Goal: Find contact information: Find contact information

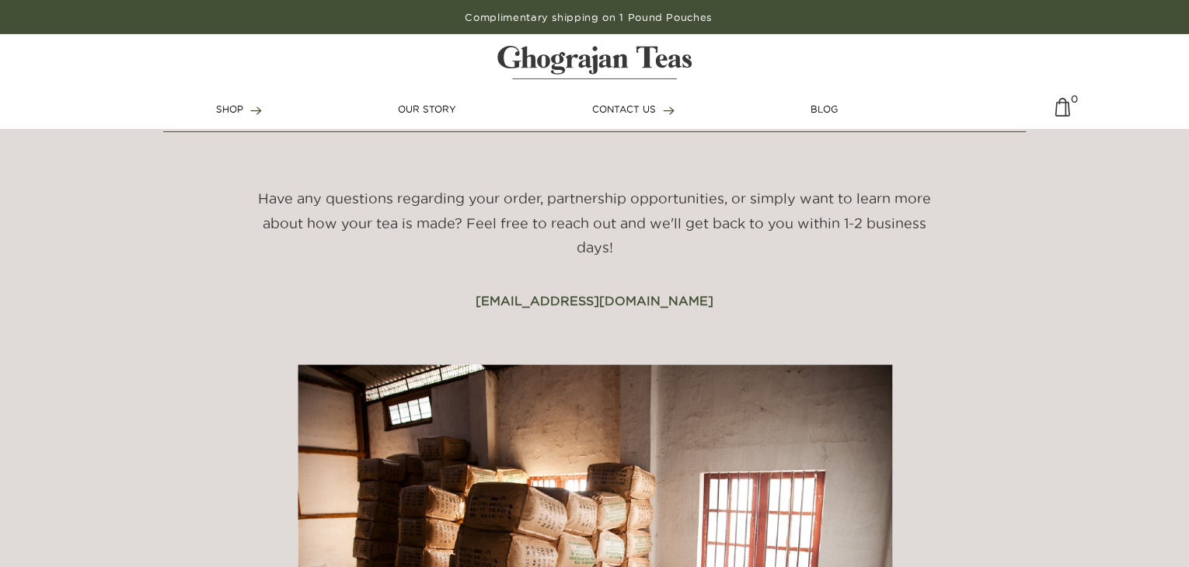
scroll to position [201, 0]
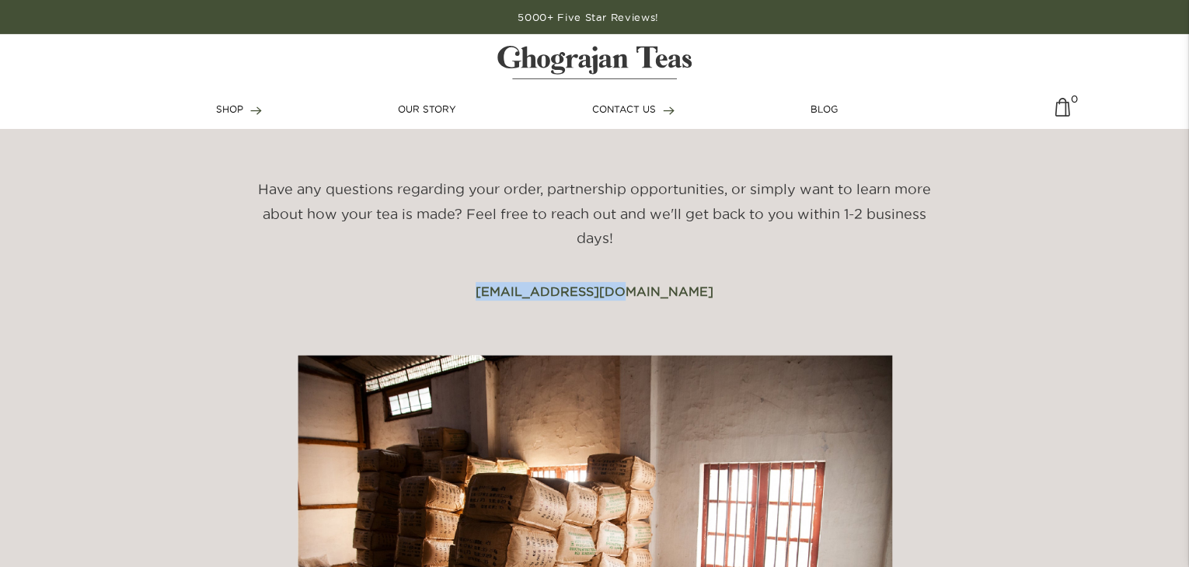
drag, startPoint x: 511, startPoint y: 290, endPoint x: 666, endPoint y: 284, distance: 154.7
click at [666, 284] on div "Have any questions regarding your order, partnership opportunities, or simply w…" at bounding box center [594, 239] width 713 height 124
copy link "info@ghograjan.com"
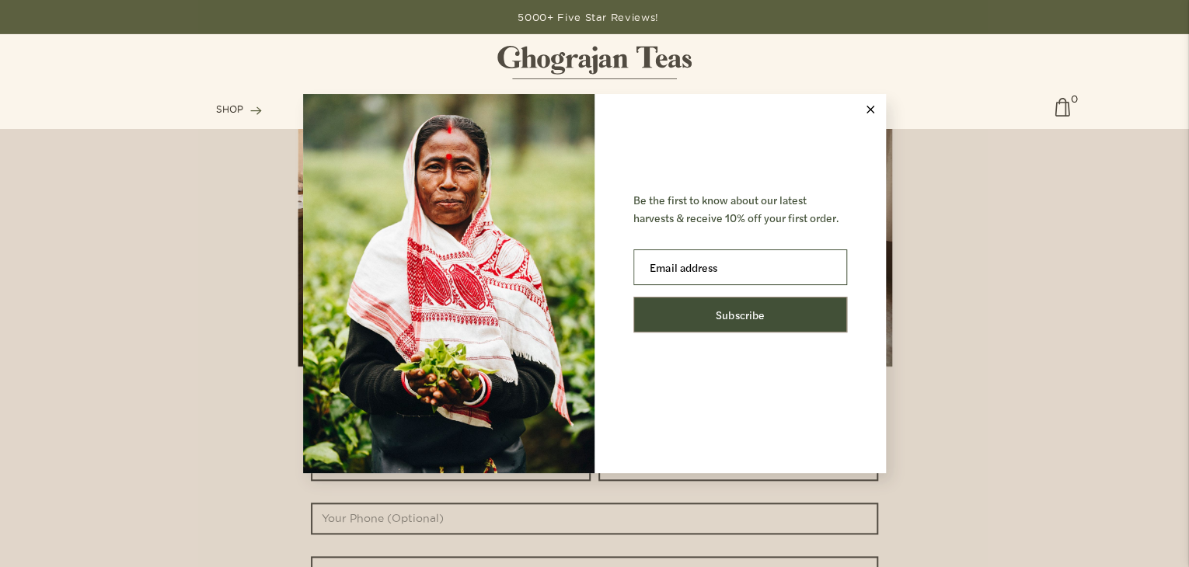
scroll to position [587, 0]
click at [144, 416] on div "Be the first to know about our latest harvests & receive 10% off your first ord…" at bounding box center [594, 283] width 1189 height 567
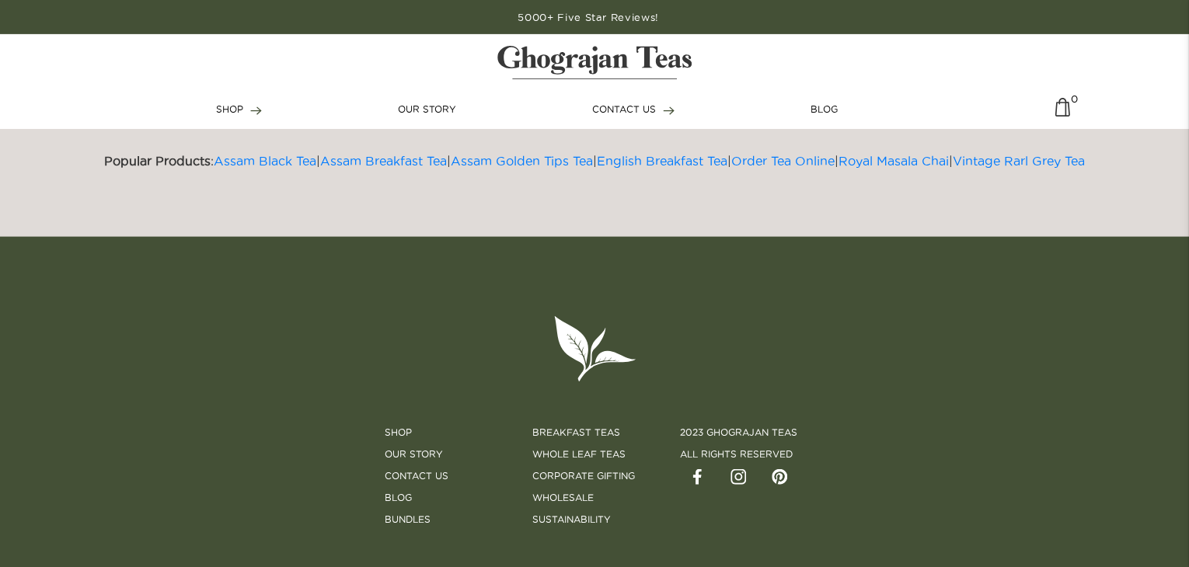
scroll to position [1606, 0]
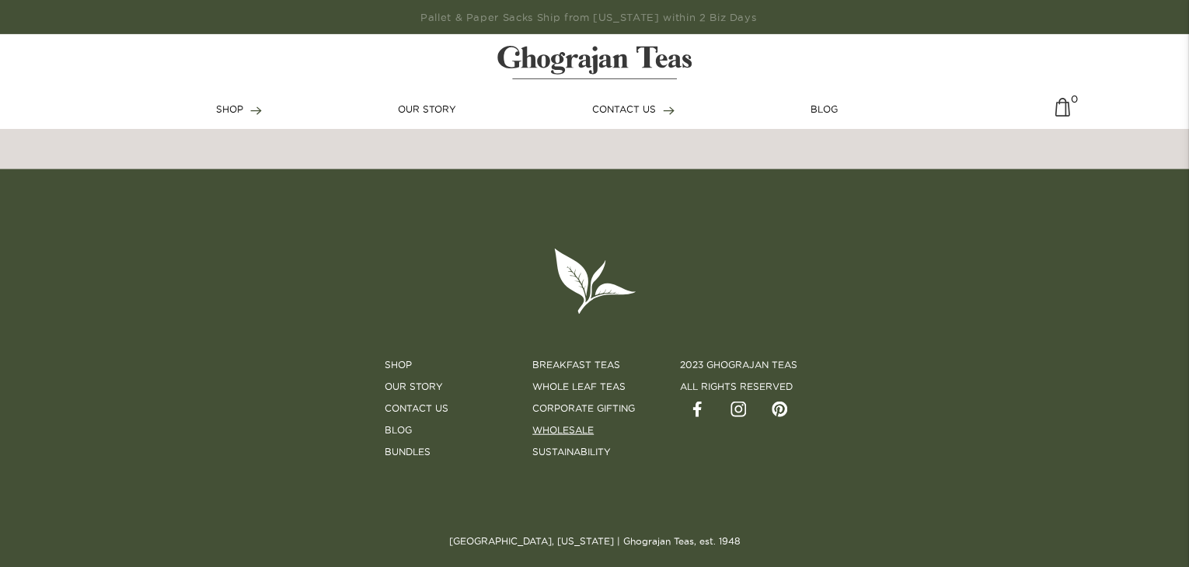
click at [576, 427] on link "Wholesale" at bounding box center [562, 430] width 61 height 14
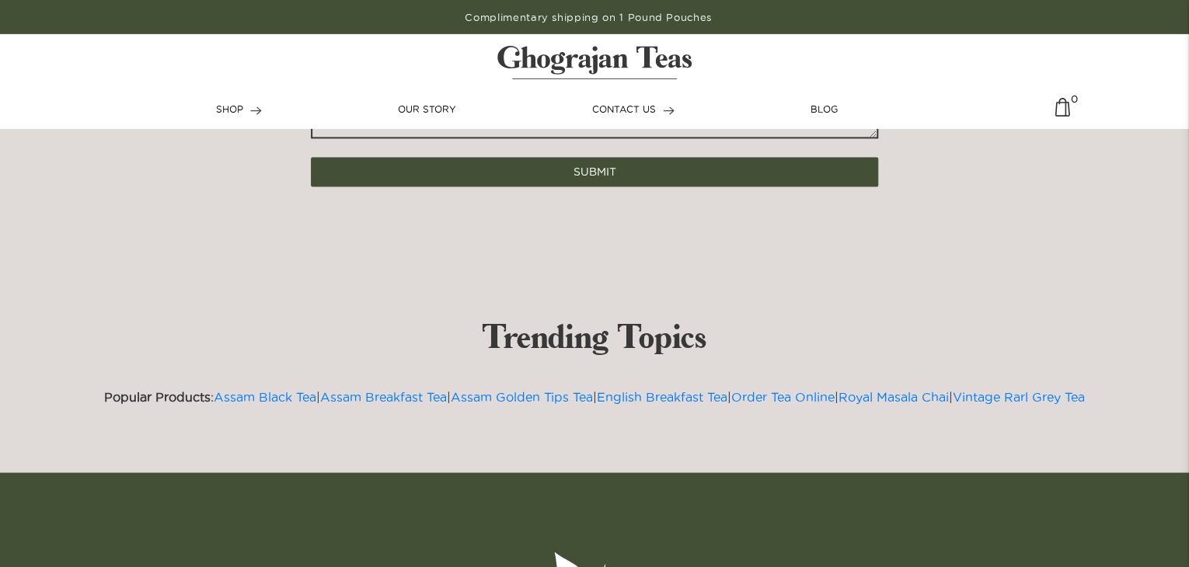
scroll to position [1200, 0]
